Goal: Transaction & Acquisition: Subscribe to service/newsletter

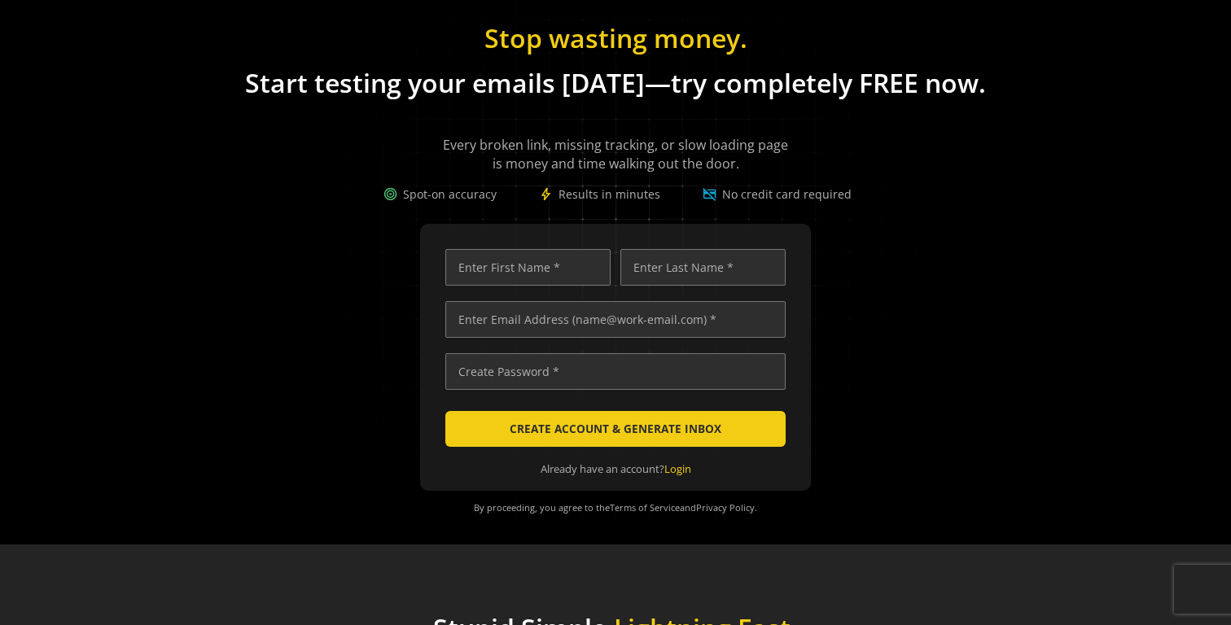
scroll to position [52, 0]
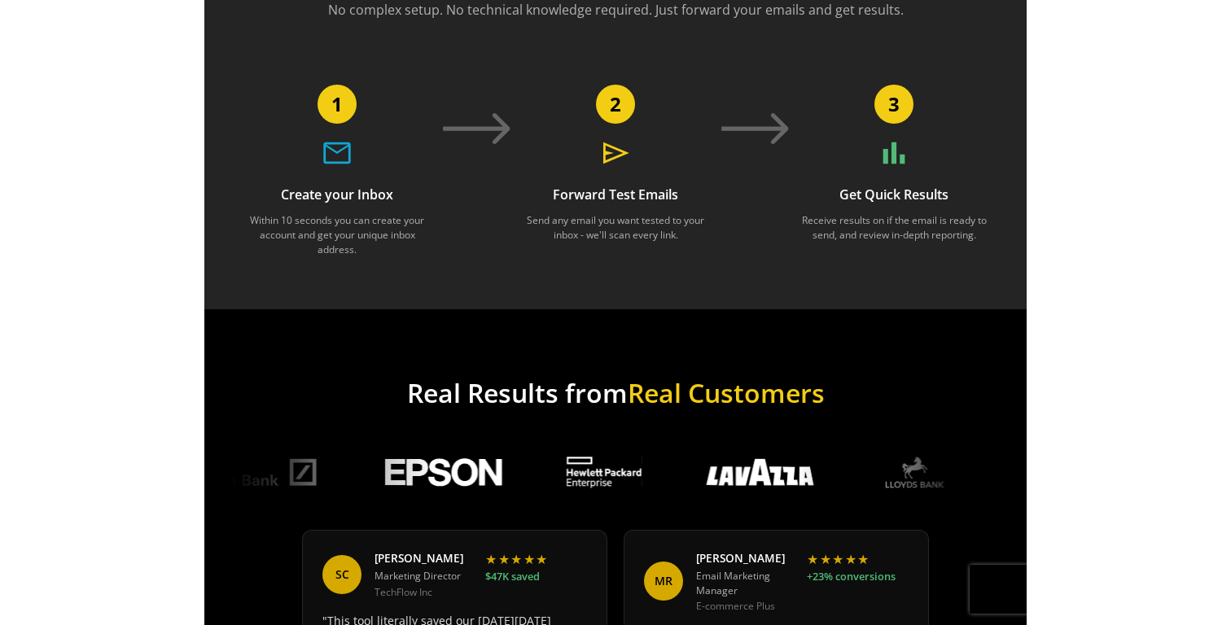
scroll to position [559, 0]
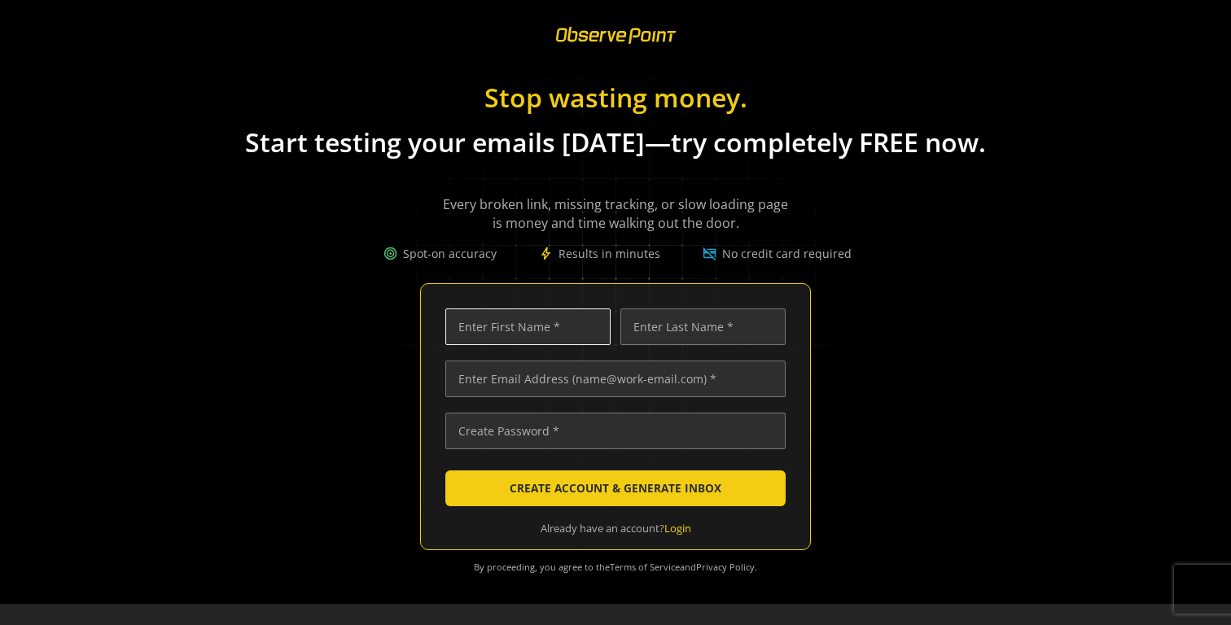
click at [554, 324] on input "text" at bounding box center [527, 327] width 165 height 37
type input "jun"
type input "chung"
type input "jun.chung+33087.2@observepoint.com"
type input "Tomcat206428!"
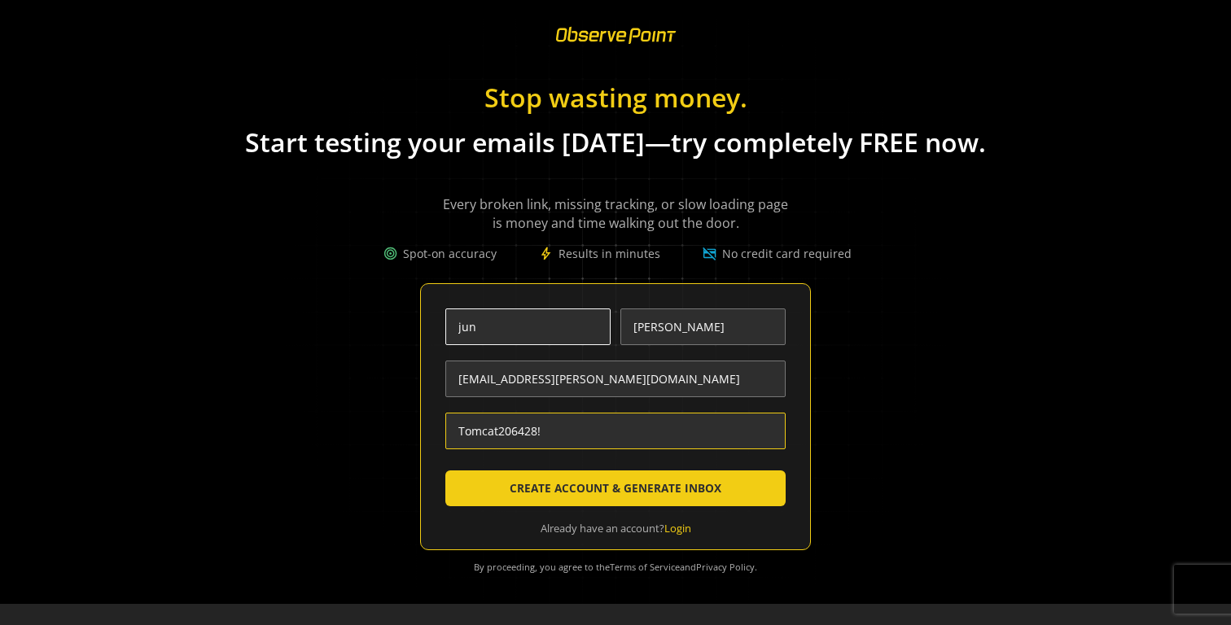
click at [445, 471] on button "CREATE ACCOUNT & GENERATE INBOX" at bounding box center [615, 489] width 340 height 36
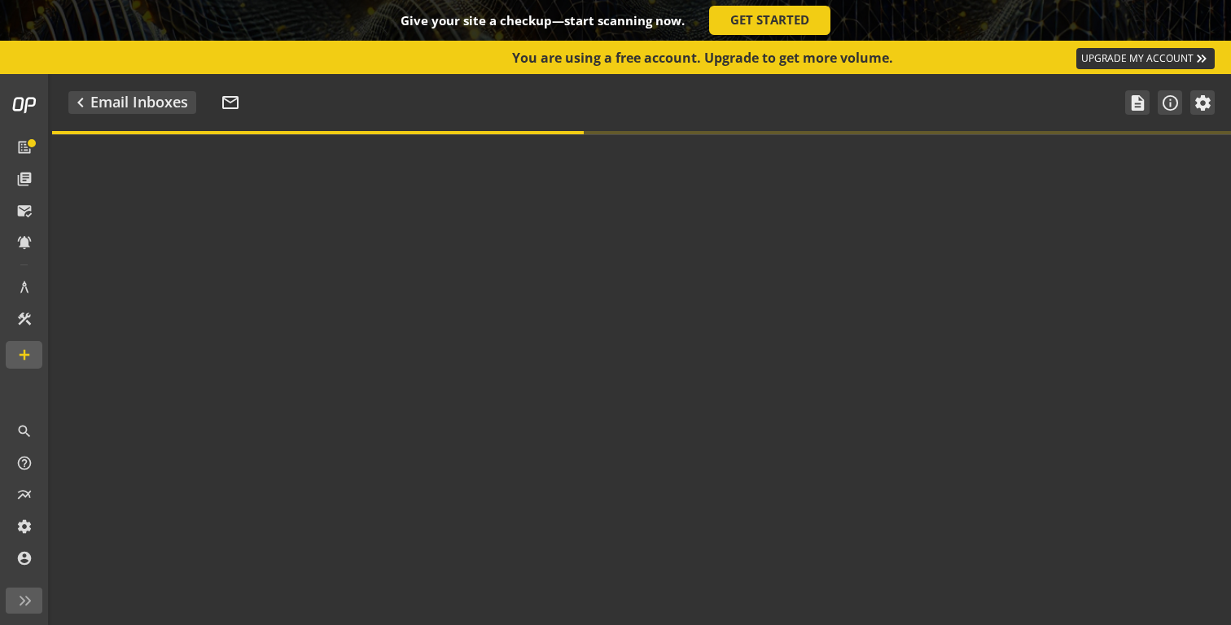
type textarea "Welcome to ObservePoint! This is your default email inbox for testing."
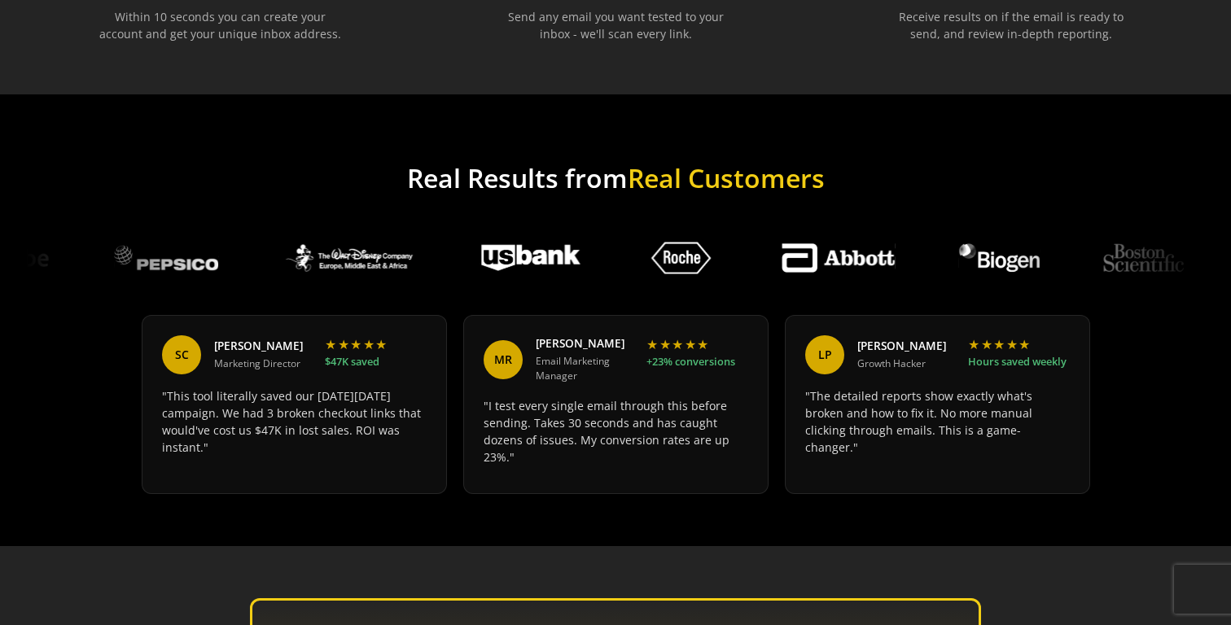
scroll to position [1140, 0]
